Goal: Task Accomplishment & Management: Manage account settings

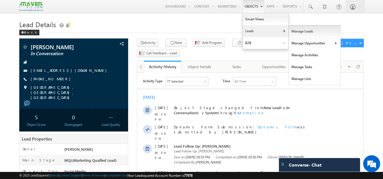
click at [304, 32] on link "Manage Leads" at bounding box center [315, 31] width 52 height 12
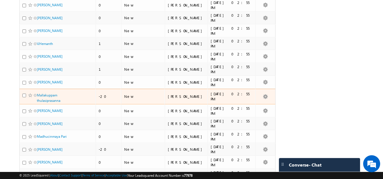
scroll to position [170, 0]
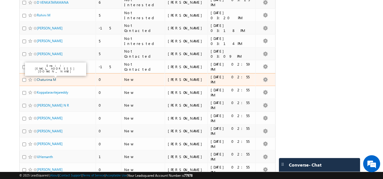
click at [48, 78] on link "Chaturima M" at bounding box center [46, 80] width 19 height 4
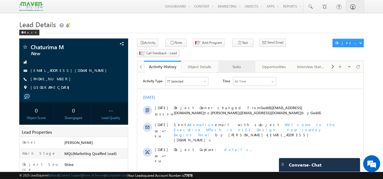
click at [246, 63] on div "Tasks" at bounding box center [236, 66] width 27 height 7
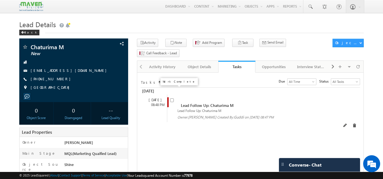
click at [171, 99] on input "checkbox" at bounding box center [172, 101] width 4 height 4
checkbox input "false"
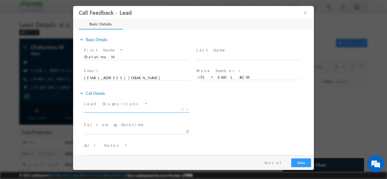
click at [131, 110] on span "X" at bounding box center [137, 110] width 106 height 6
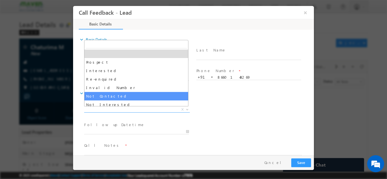
select select "Not Contacted"
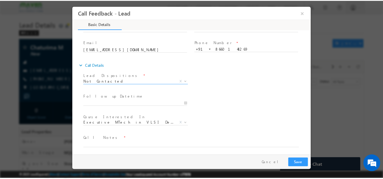
scroll to position [30, 0]
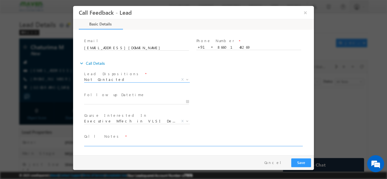
click at [118, 142] on textarea at bounding box center [193, 143] width 218 height 7
type textarea "DNP"
click at [301, 160] on button "Save" at bounding box center [301, 162] width 20 height 9
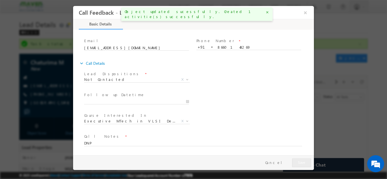
click at [10, 17] on div at bounding box center [193, 89] width 387 height 179
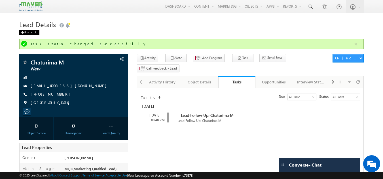
click at [29, 31] on div "Back" at bounding box center [29, 33] width 20 height 6
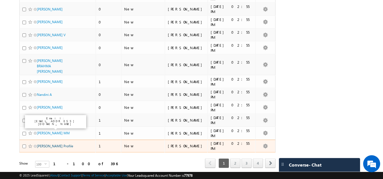
click at [45, 144] on link "[PERSON_NAME] Profile" at bounding box center [55, 146] width 36 height 4
